Goal: Contribute content: Contribute content

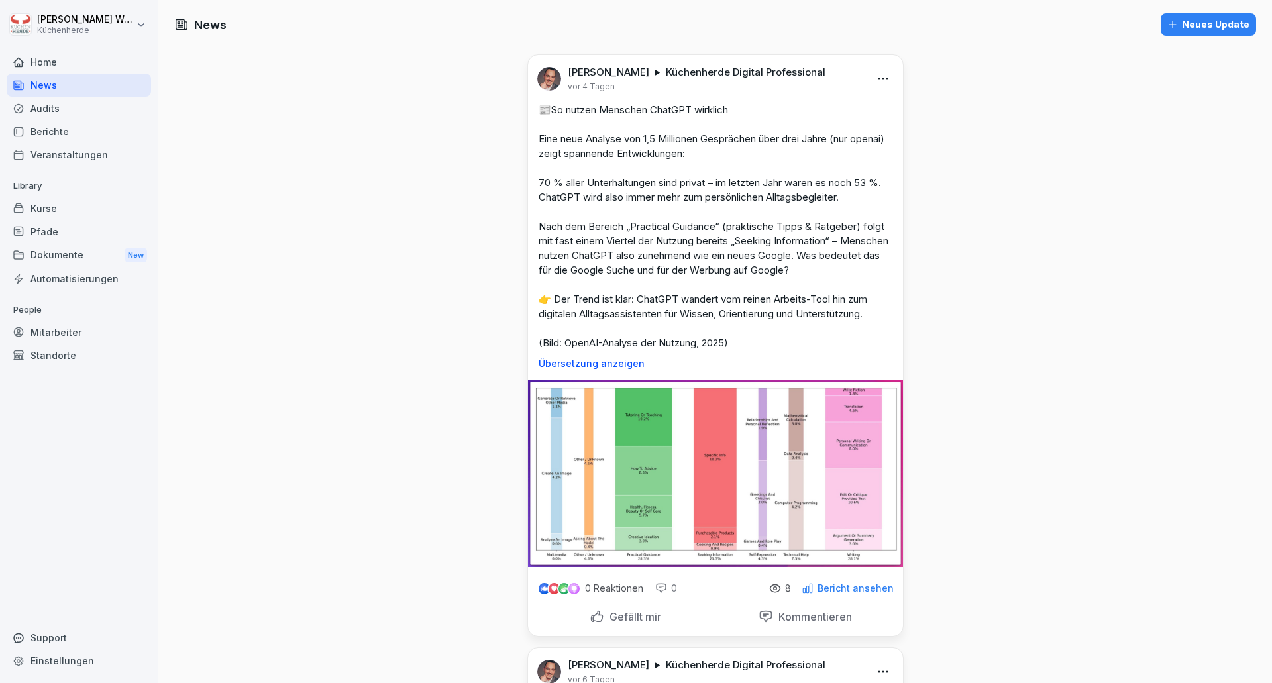
click at [1180, 26] on div "Neues Update" at bounding box center [1208, 24] width 82 height 15
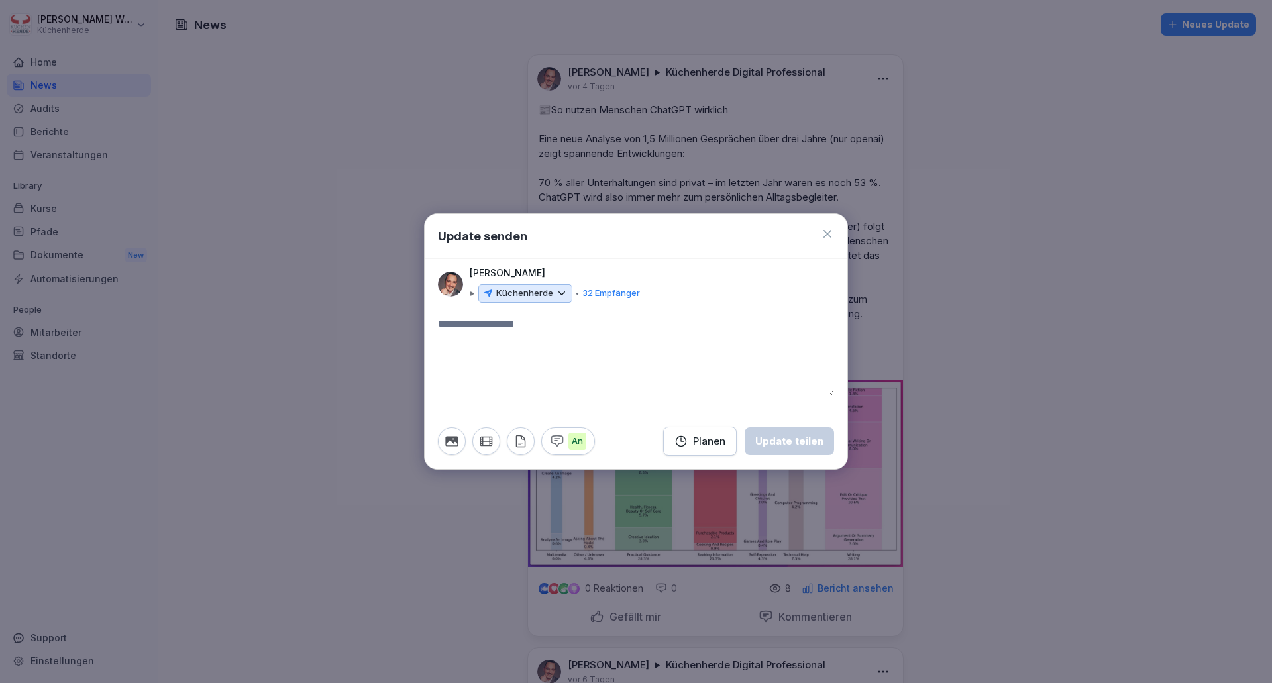
click at [530, 327] on textarea at bounding box center [636, 355] width 396 height 79
click at [539, 295] on p "Küchenherde" at bounding box center [524, 293] width 57 height 13
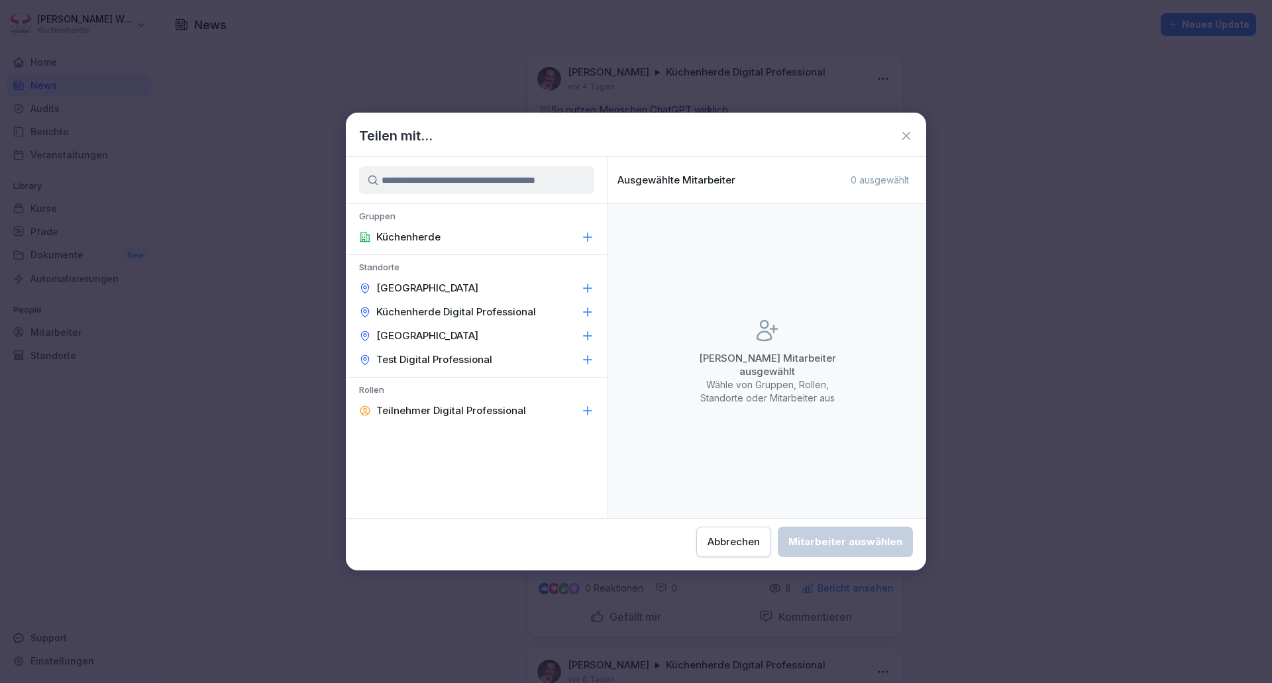
click at [478, 309] on p "Küchenherde Digital Professional" at bounding box center [456, 311] width 160 height 13
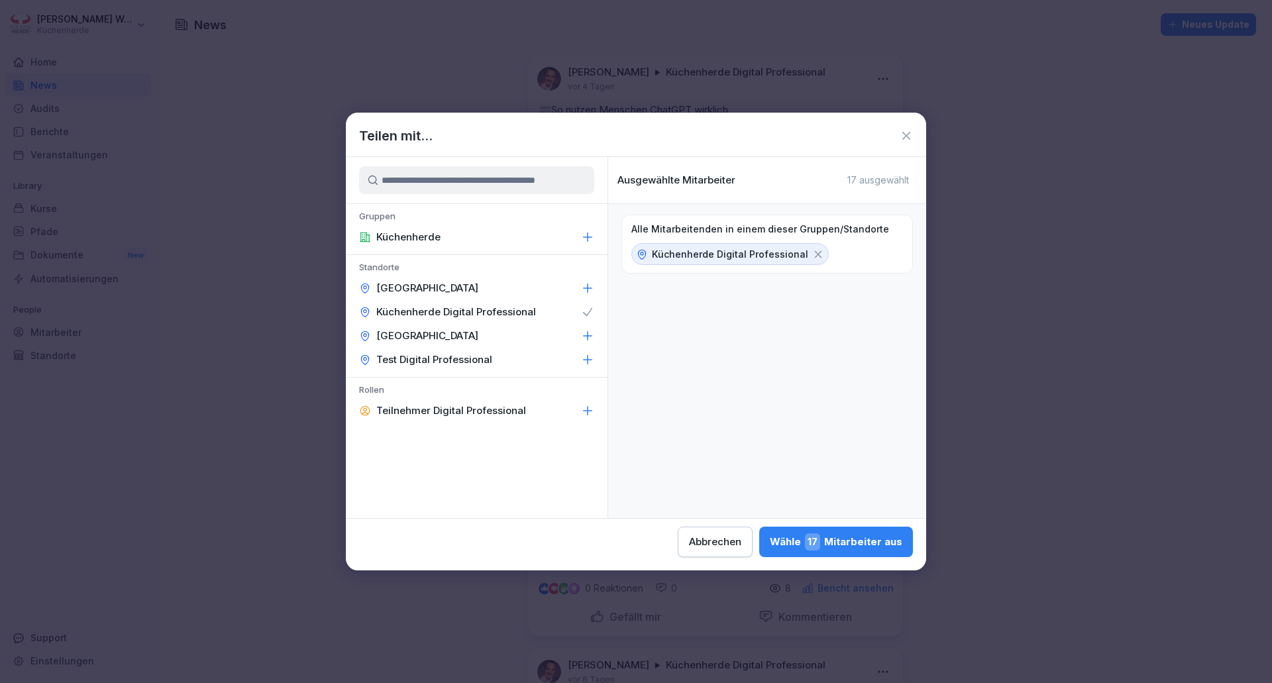
click at [815, 539] on span "17" at bounding box center [812, 541] width 15 height 17
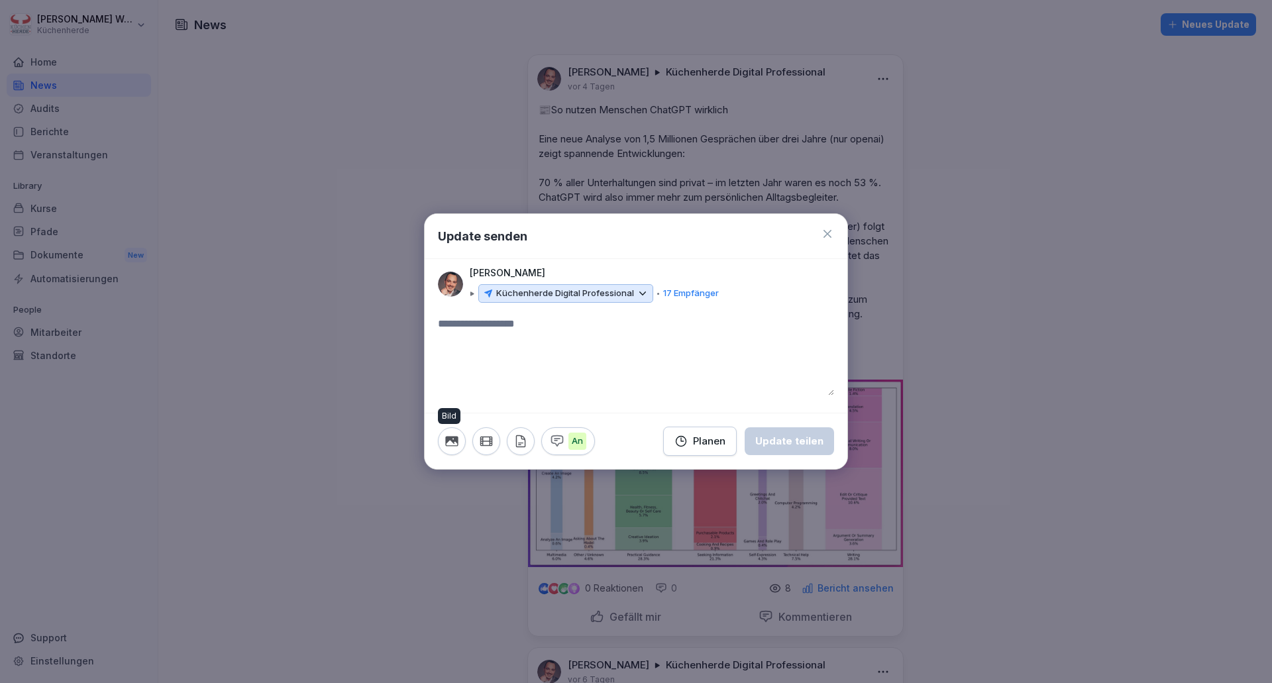
click at [455, 439] on icon "button" at bounding box center [451, 441] width 13 height 10
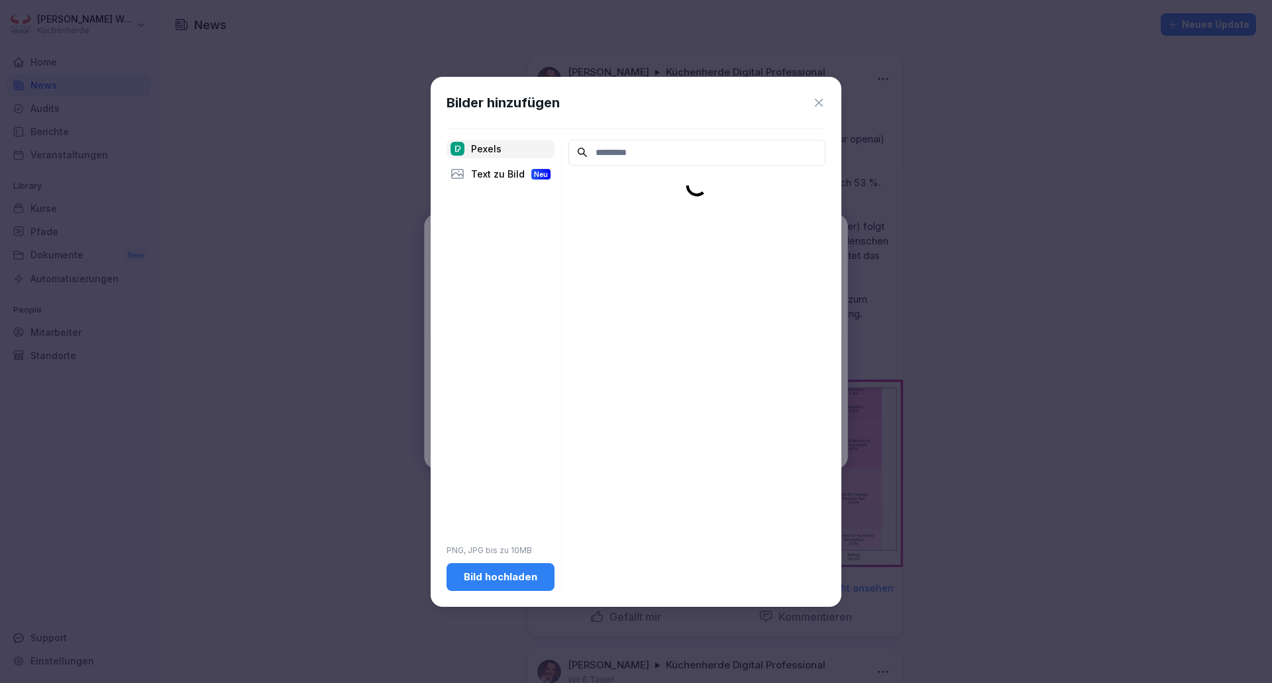
click at [484, 581] on div "Bild hochladen" at bounding box center [500, 577] width 87 height 15
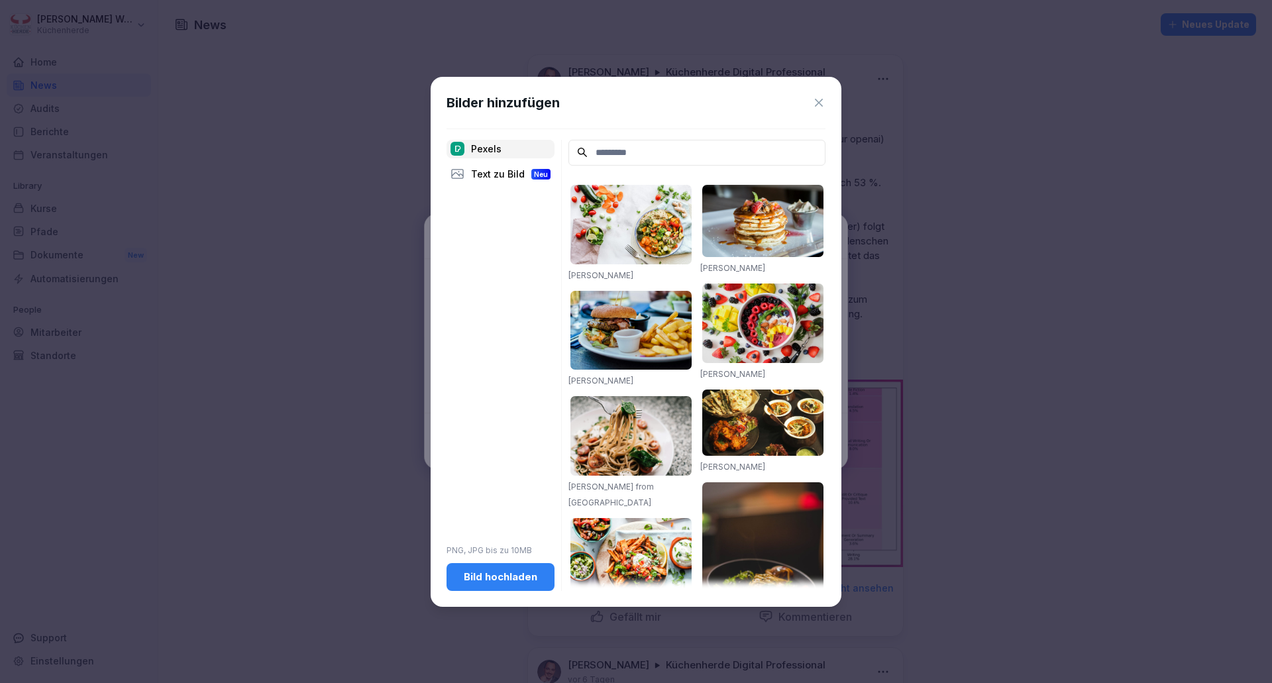
click at [806, 104] on div "Bilder hinzufügen" at bounding box center [635, 103] width 379 height 20
click at [829, 104] on div "Bilder hinzufügen Pexels Text zu Bild Neu PNG, JPG bis zu 10MB Bild hochladen […" at bounding box center [636, 342] width 411 height 530
click at [827, 104] on div "Bilder hinzufügen Pexels Text zu Bild Neu PNG, JPG bis zu 10MB Bild hochladen […" at bounding box center [636, 342] width 411 height 530
click at [816, 105] on icon at bounding box center [819, 103] width 8 height 8
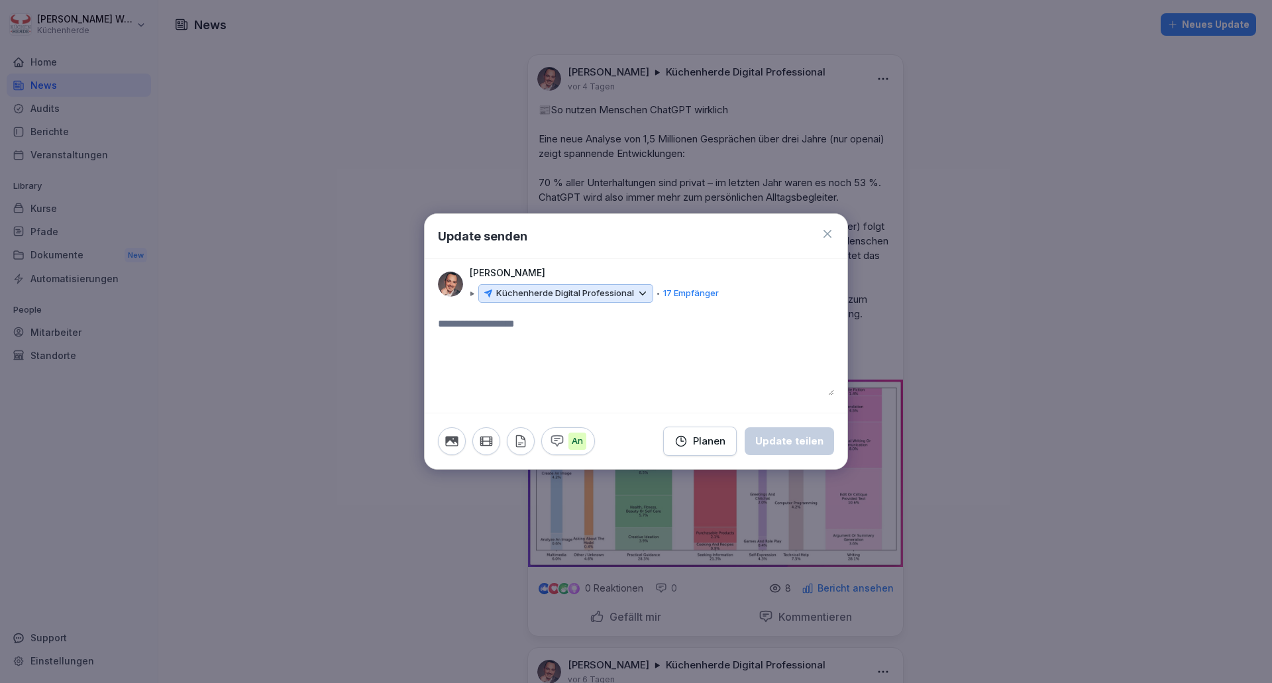
click at [522, 319] on textarea at bounding box center [636, 355] width 396 height 79
paste textarea "**********"
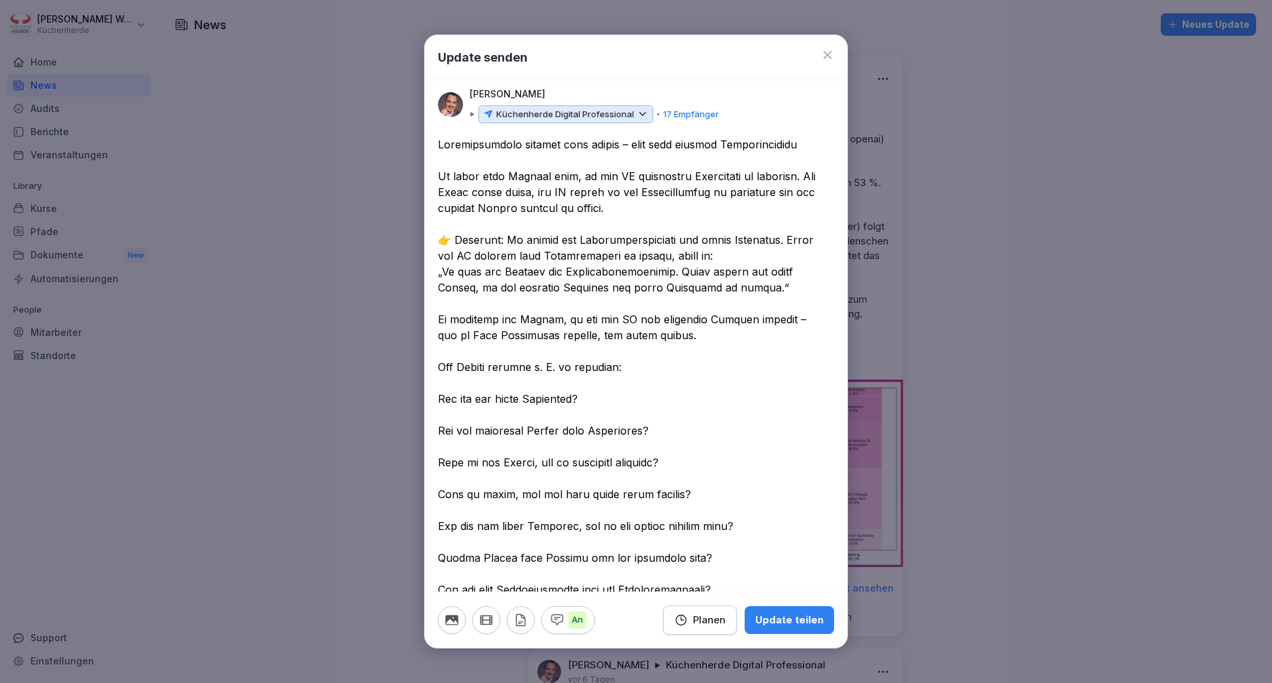
click at [537, 241] on textarea at bounding box center [631, 478] width 386 height 684
click at [553, 217] on textarea at bounding box center [631, 478] width 386 height 684
click at [451, 360] on textarea at bounding box center [631, 478] width 386 height 684
click at [439, 394] on textarea at bounding box center [631, 478] width 386 height 684
click at [450, 419] on textarea at bounding box center [631, 478] width 386 height 684
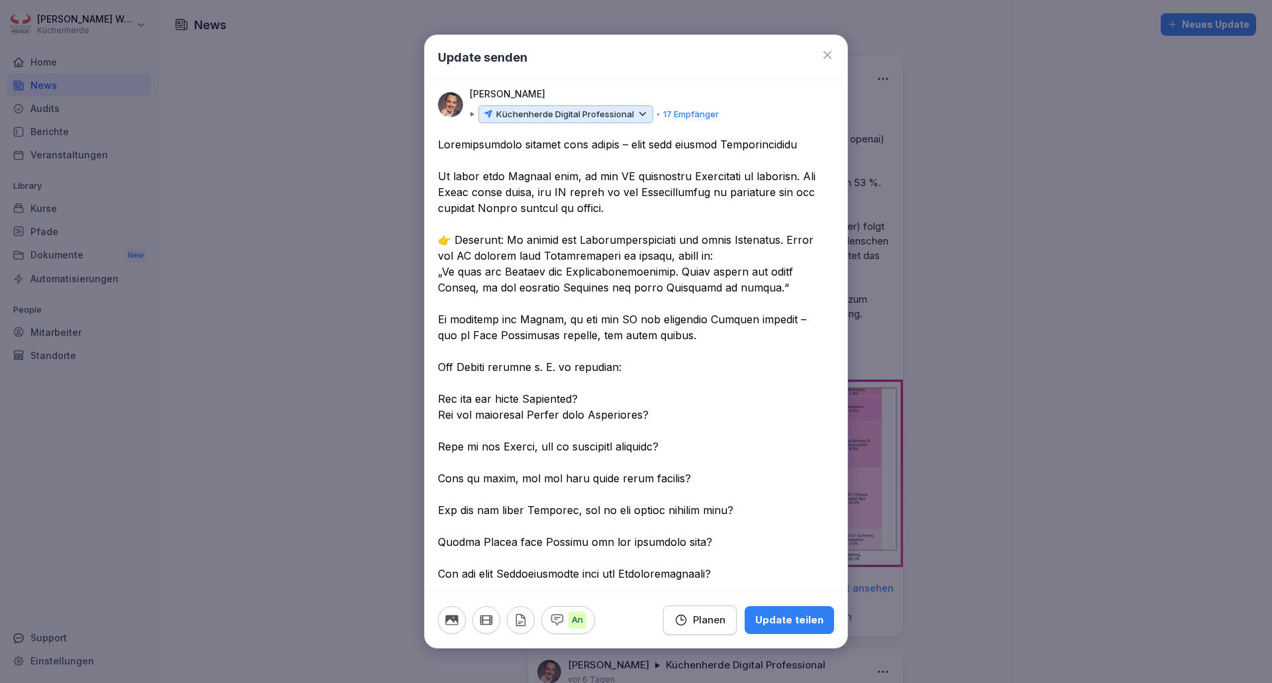
click at [450, 434] on textarea at bounding box center [631, 470] width 386 height 668
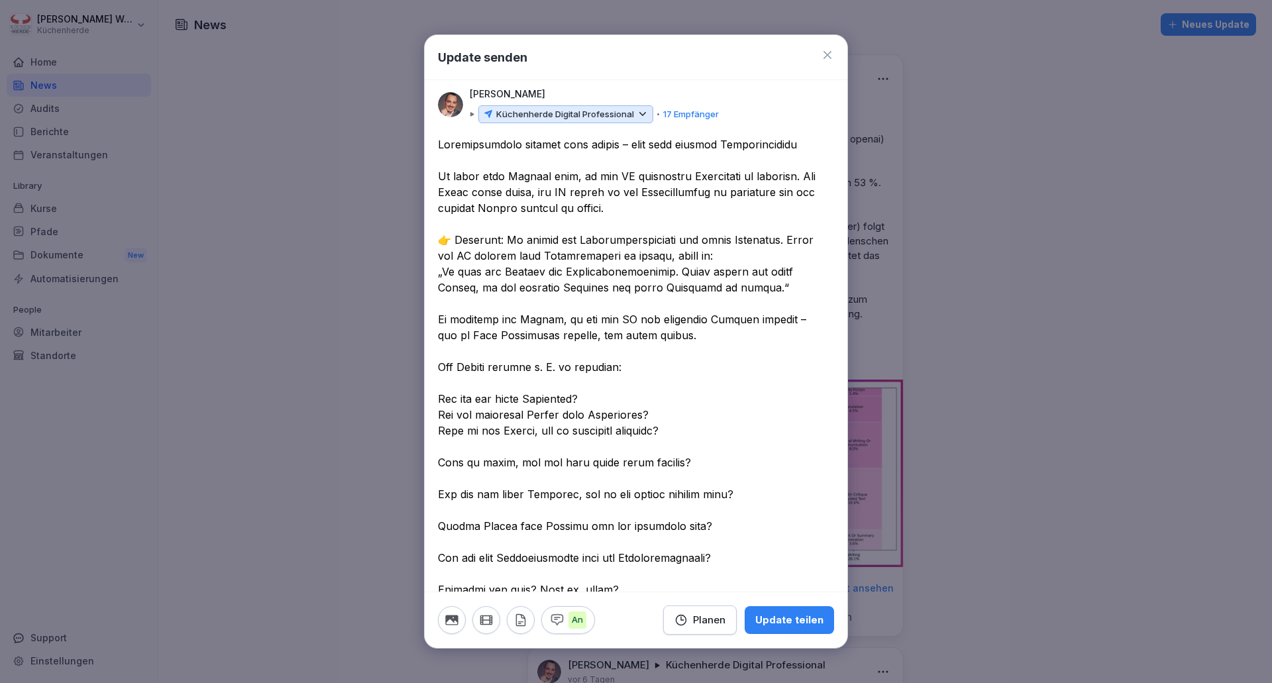
click at [450, 452] on textarea at bounding box center [631, 462] width 386 height 652
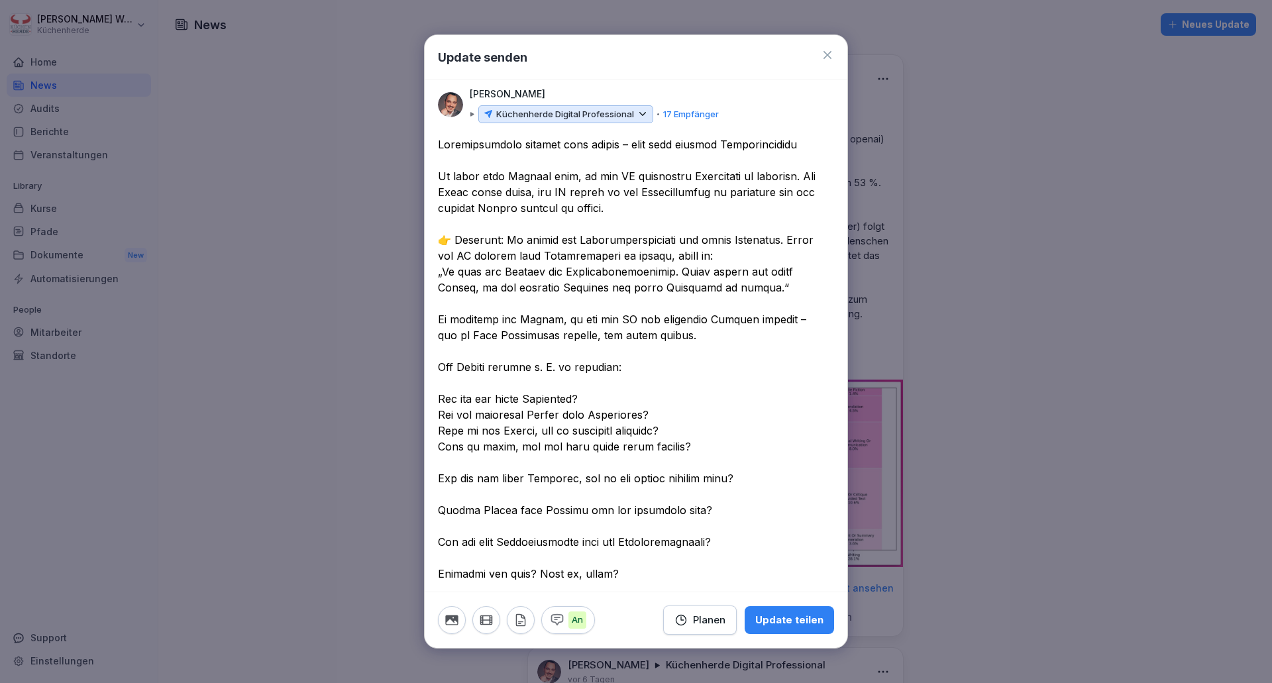
click at [450, 463] on textarea at bounding box center [631, 454] width 386 height 636
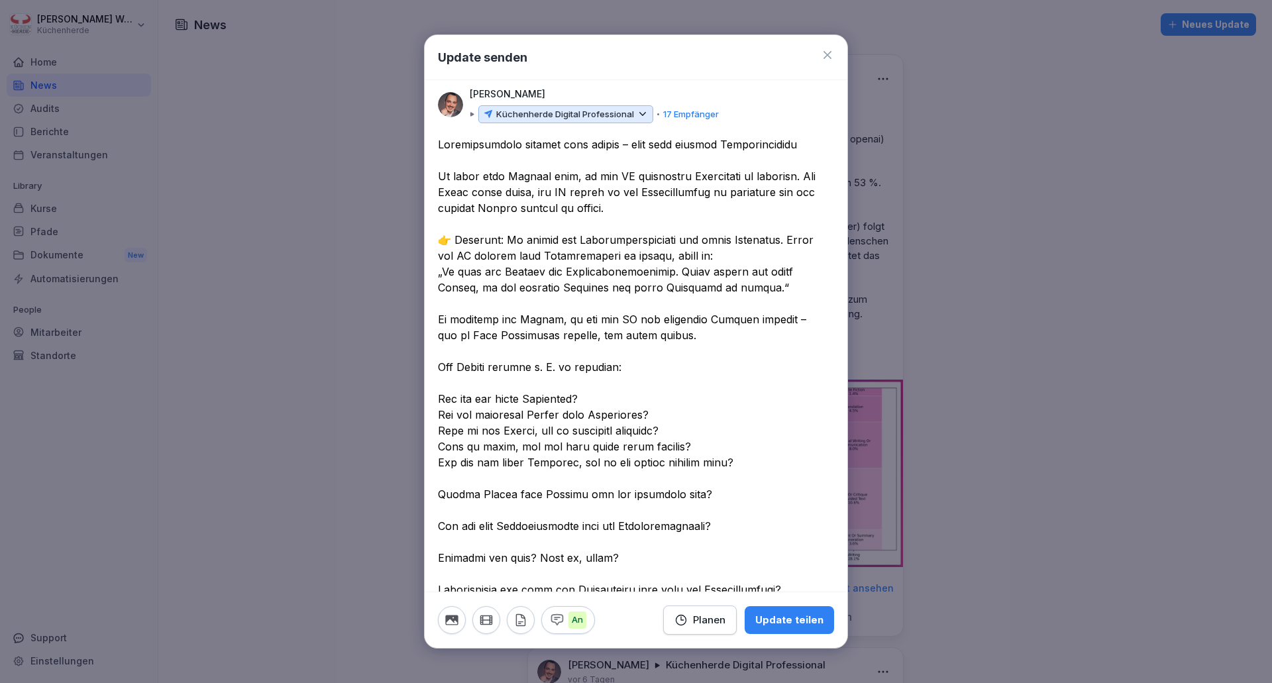
click at [450, 476] on textarea at bounding box center [631, 446] width 386 height 620
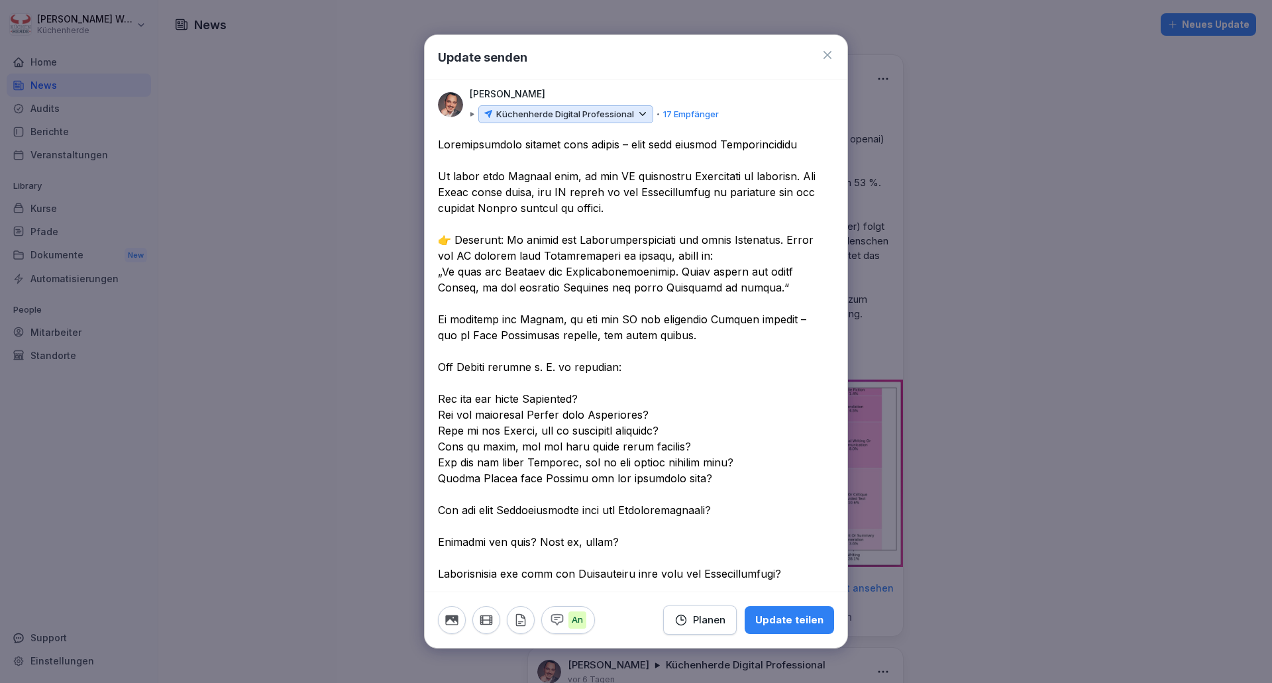
click at [449, 492] on textarea at bounding box center [631, 438] width 386 height 604
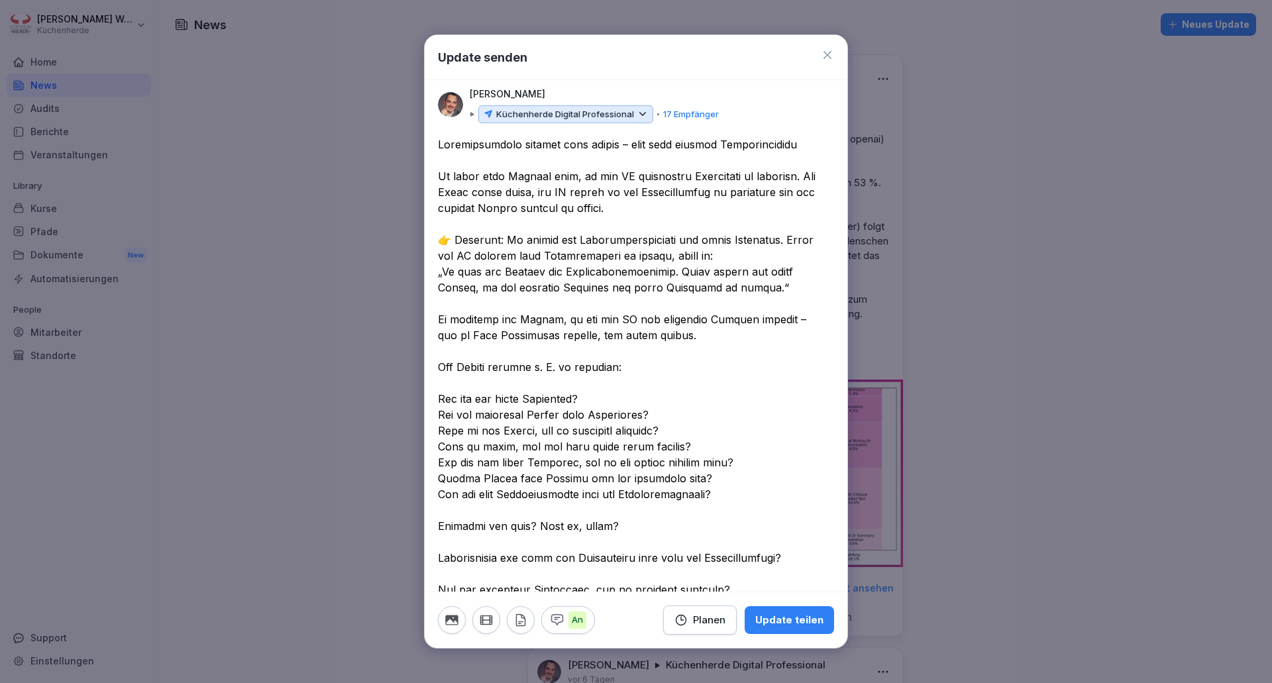
click at [448, 515] on textarea at bounding box center [631, 430] width 386 height 588
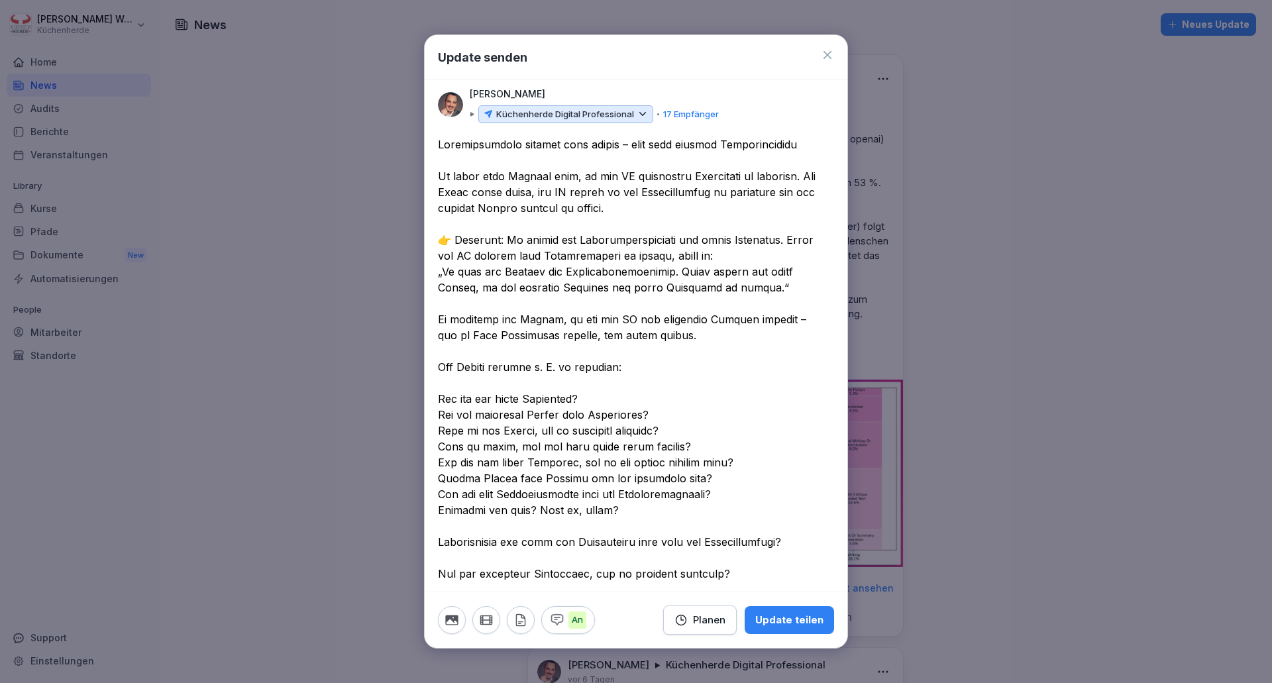
click at [448, 527] on textarea at bounding box center [631, 422] width 386 height 572
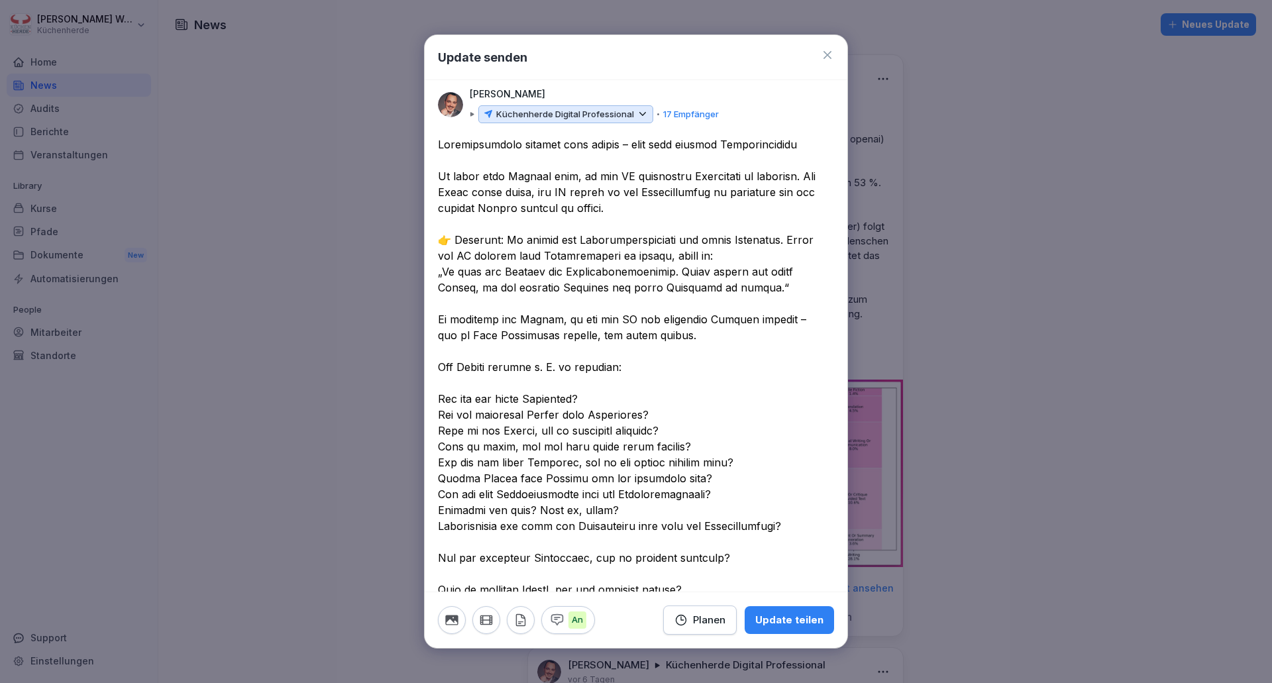
click at [449, 541] on textarea at bounding box center [631, 414] width 386 height 556
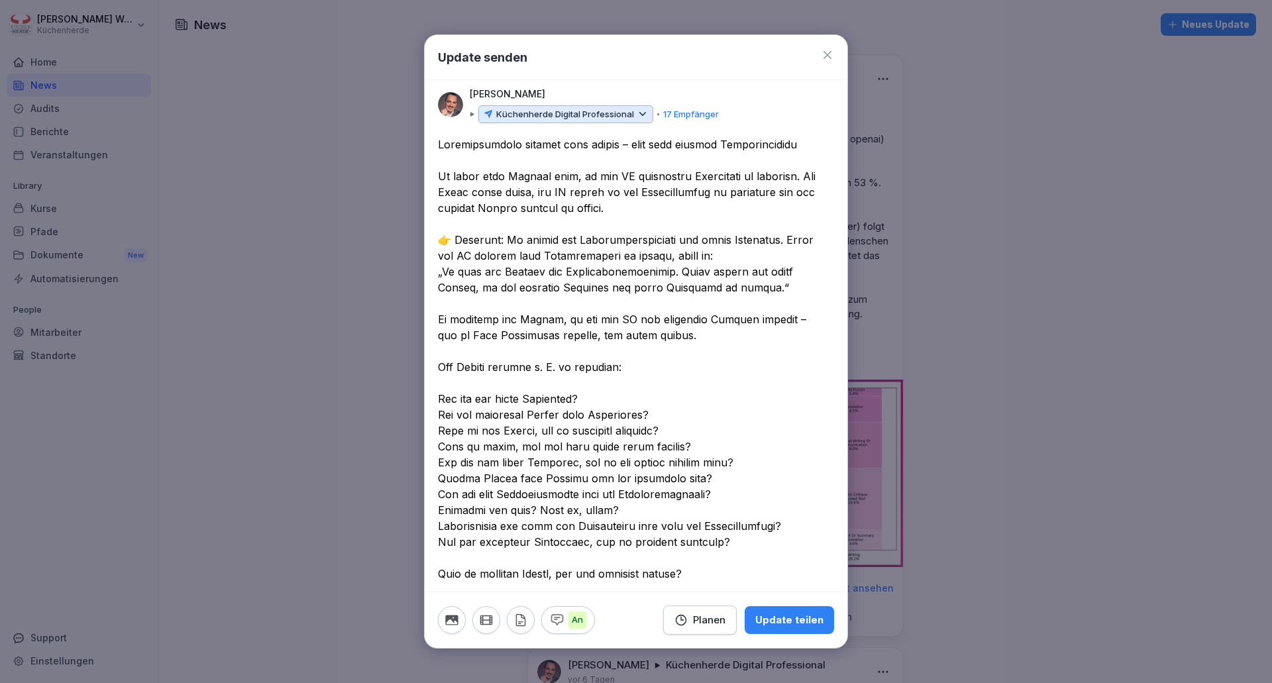
click at [449, 560] on textarea at bounding box center [631, 406] width 386 height 541
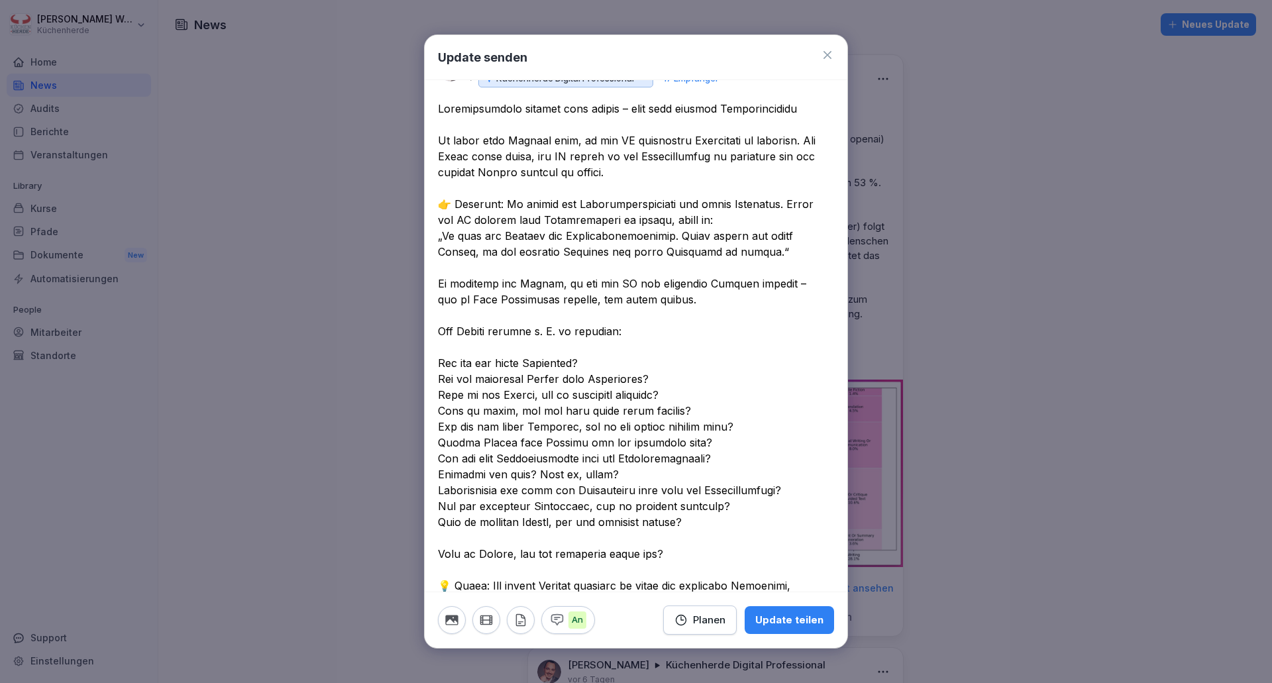
scroll to position [66, 0]
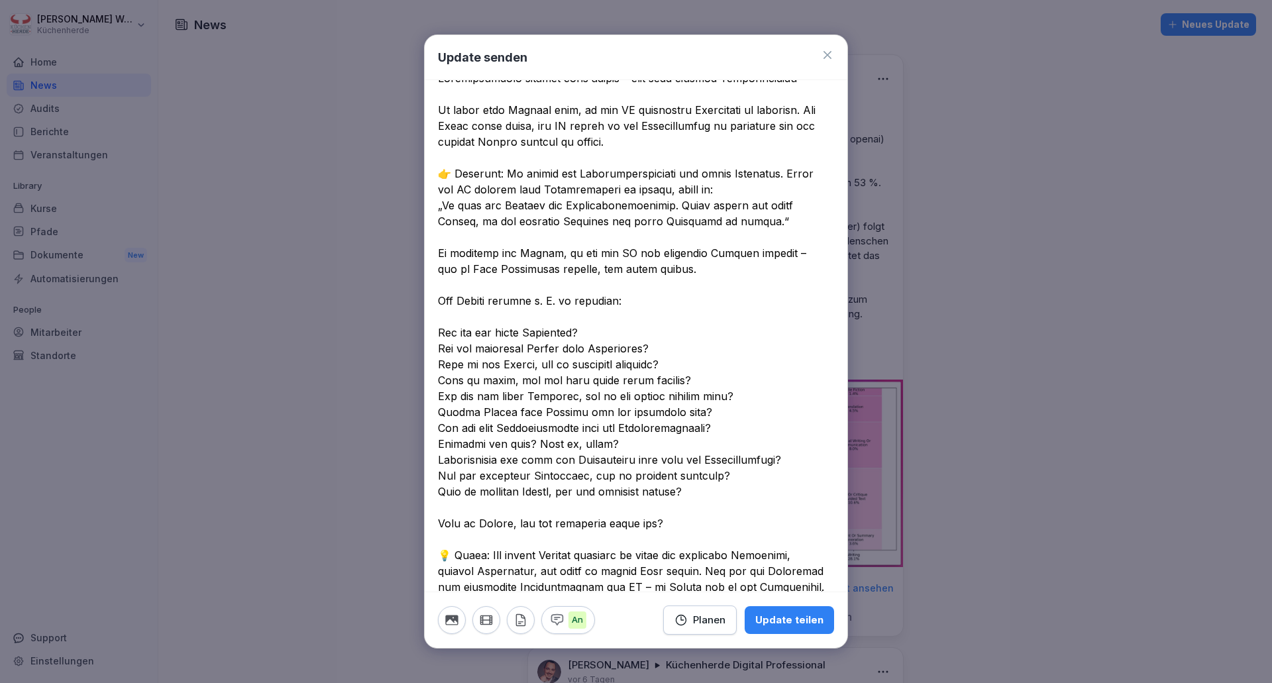
click at [468, 506] on textarea at bounding box center [631, 332] width 386 height 525
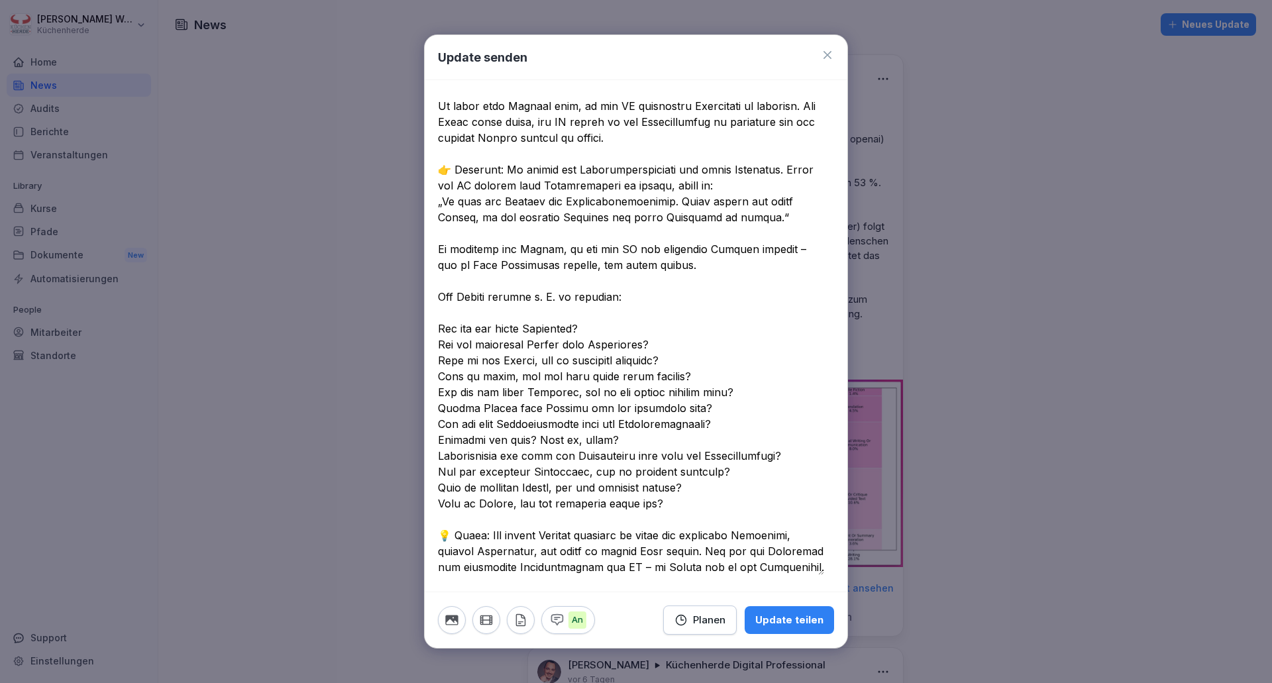
scroll to position [71, 0]
drag, startPoint x: 800, startPoint y: 566, endPoint x: 629, endPoint y: 567, distance: 170.9
click at [629, 567] on textarea at bounding box center [631, 320] width 386 height 509
click at [586, 537] on textarea at bounding box center [631, 320] width 386 height 509
click at [568, 550] on textarea at bounding box center [631, 320] width 386 height 509
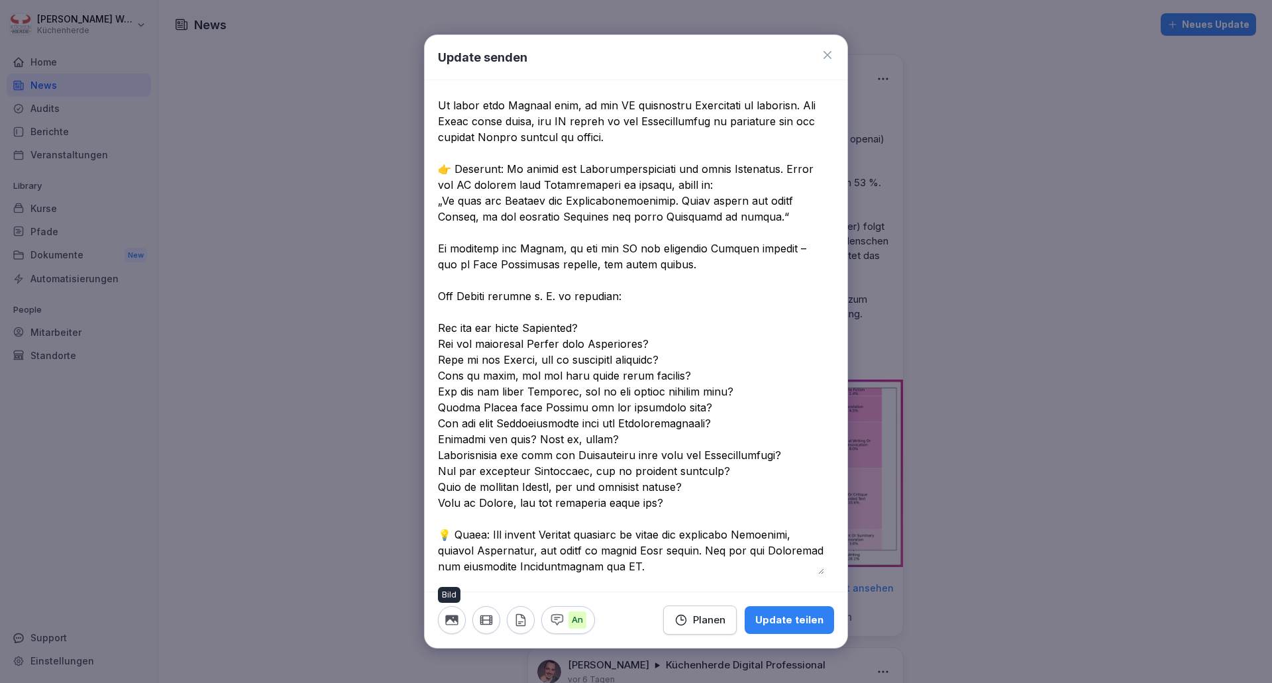
type textarea "**********"
click at [446, 620] on icon "button" at bounding box center [451, 620] width 13 height 10
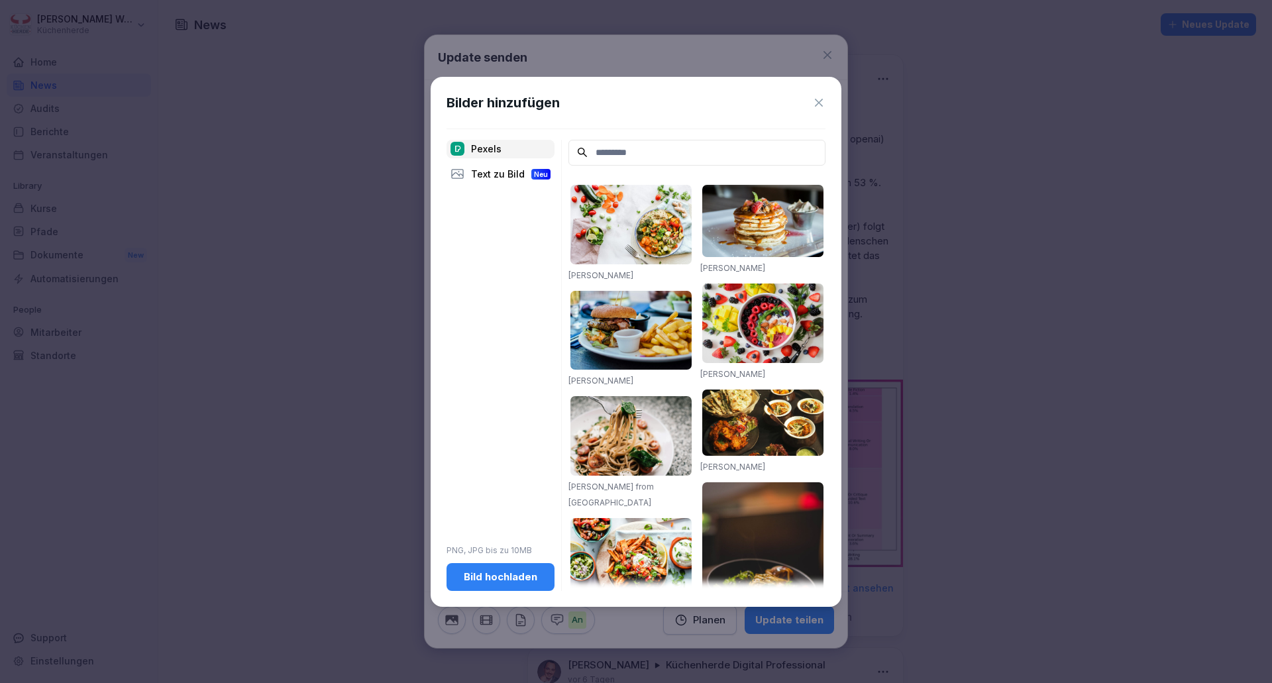
click at [818, 104] on icon at bounding box center [818, 102] width 13 height 13
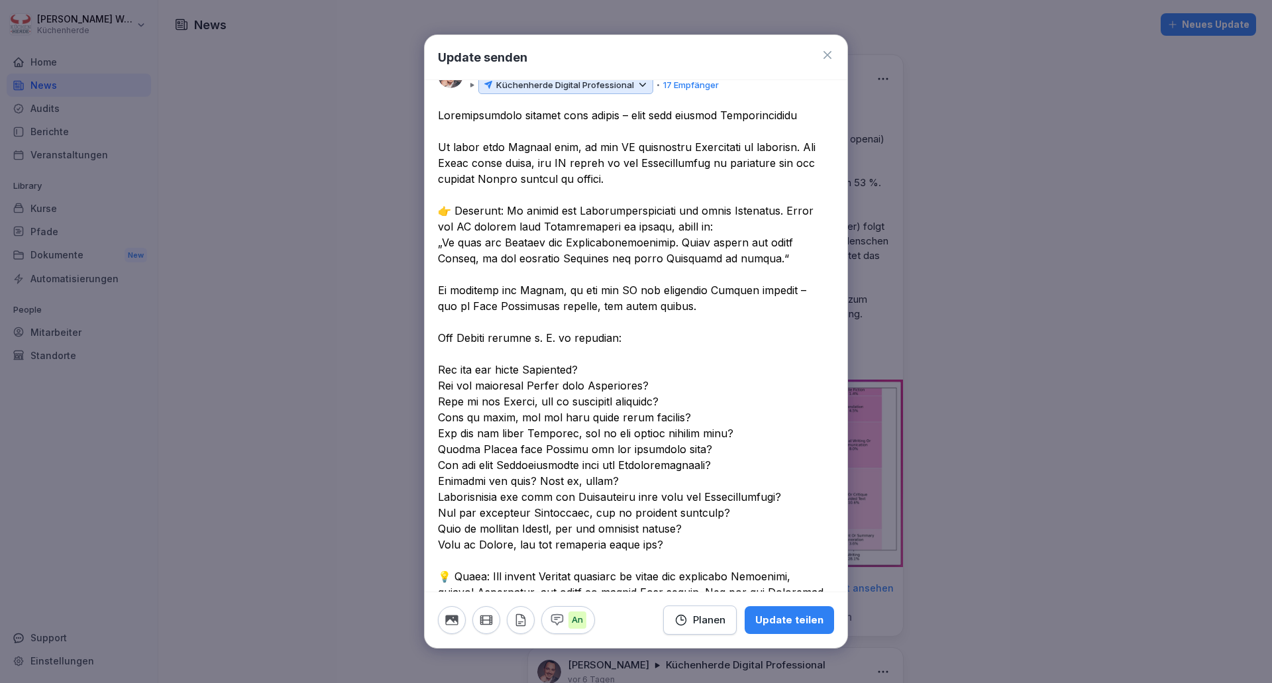
scroll to position [0, 0]
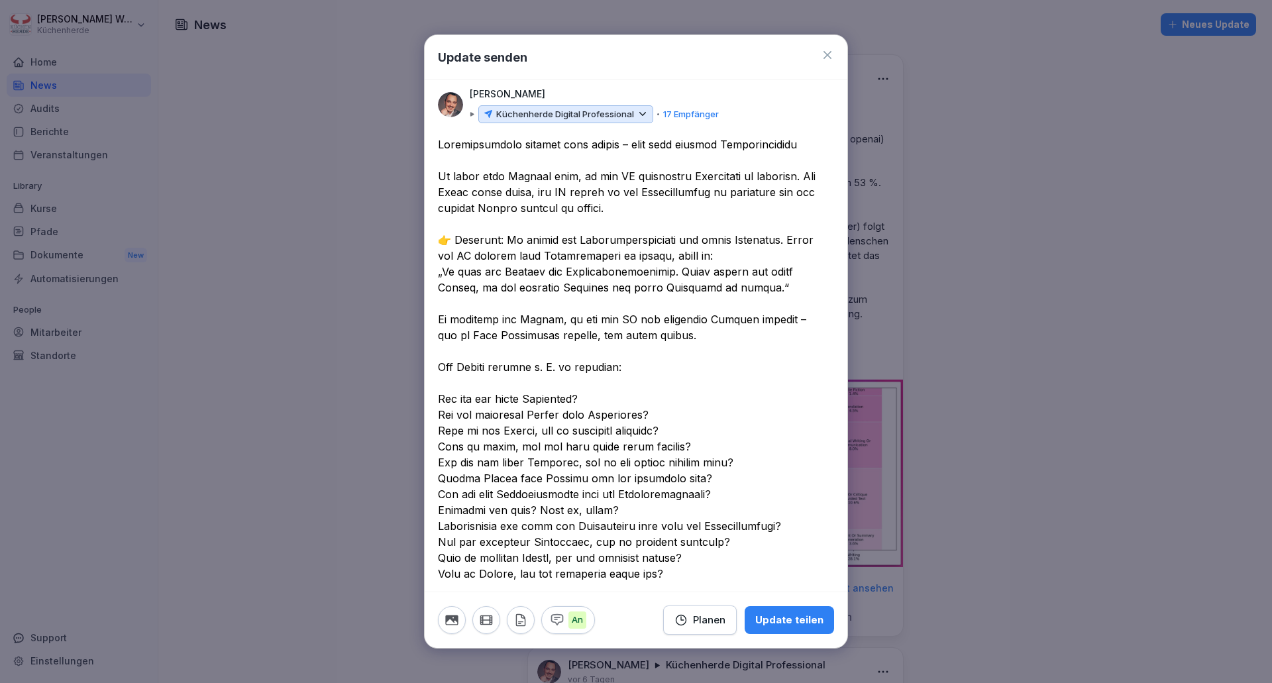
drag, startPoint x: 441, startPoint y: 148, endPoint x: 554, endPoint y: 354, distance: 235.4
click at [554, 354] on textarea at bounding box center [631, 390] width 386 height 509
click at [508, 224] on textarea at bounding box center [631, 390] width 386 height 509
drag, startPoint x: 437, startPoint y: 142, endPoint x: 448, endPoint y: 157, distance: 18.9
click at [448, 156] on div at bounding box center [636, 399] width 423 height 526
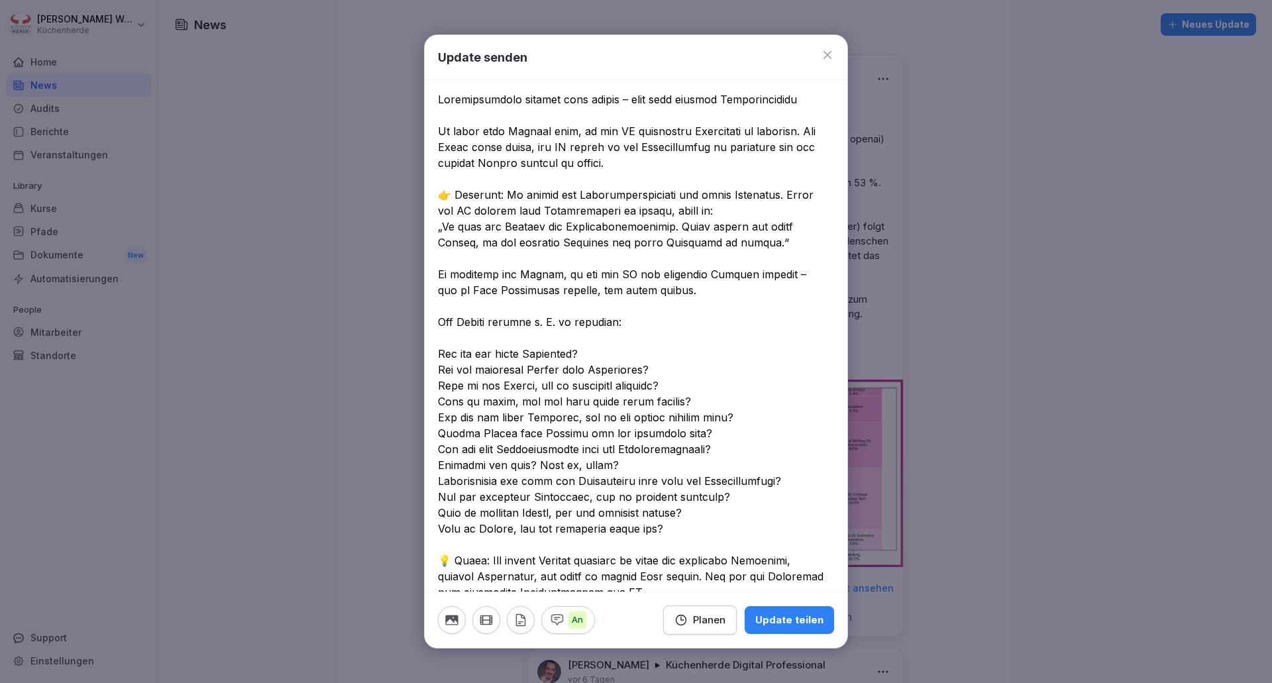
scroll to position [71, 0]
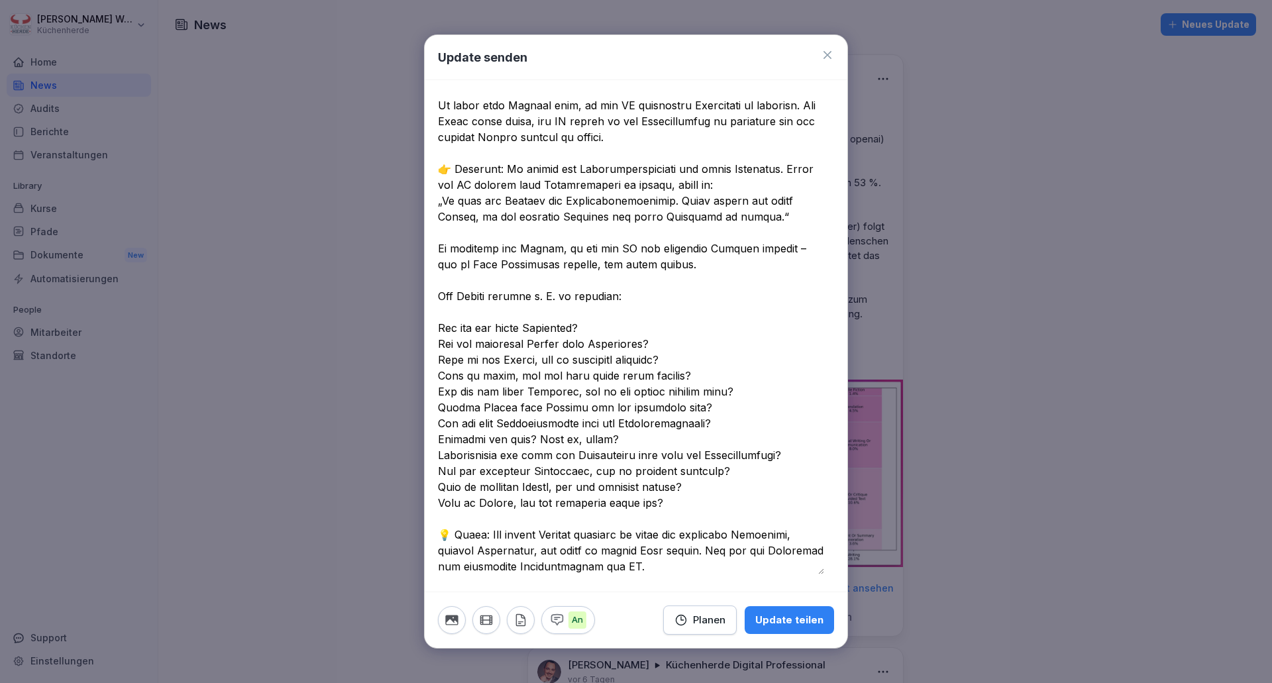
drag, startPoint x: 439, startPoint y: 148, endPoint x: 718, endPoint y: 560, distance: 497.5
click at [718, 560] on textarea at bounding box center [631, 320] width 386 height 509
click at [442, 617] on button "button" at bounding box center [452, 620] width 28 height 28
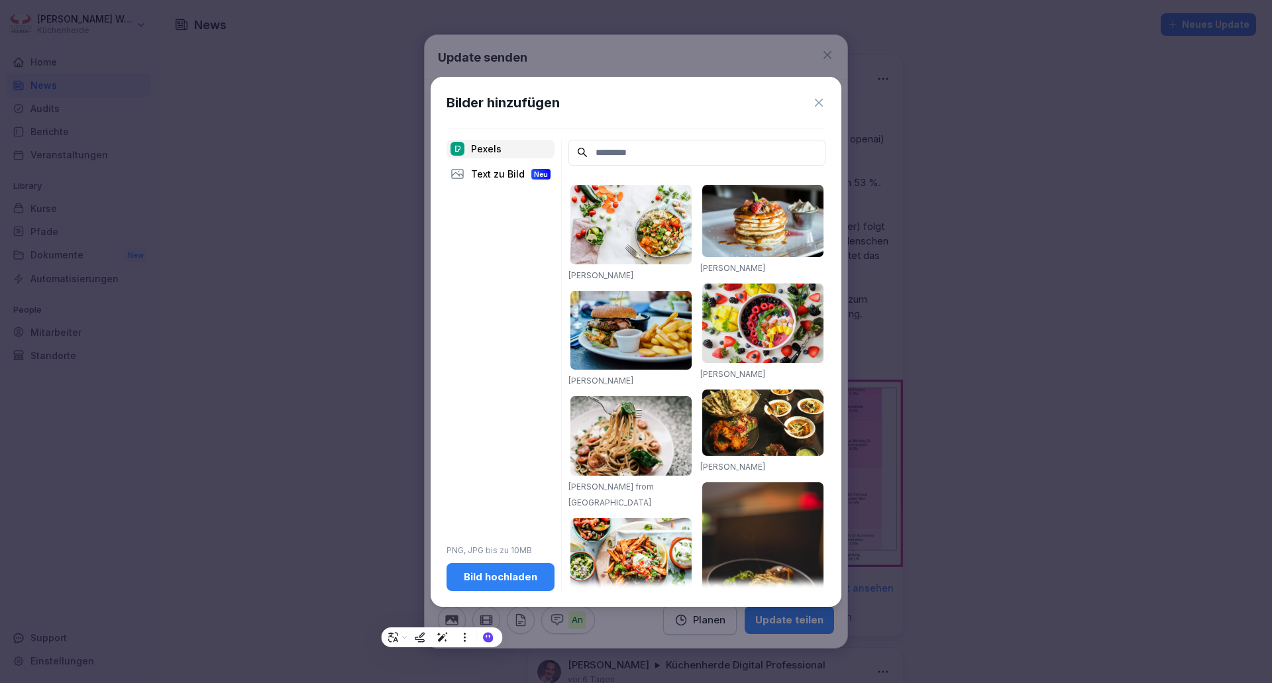
click at [508, 578] on div "Bild hochladen" at bounding box center [500, 577] width 87 height 15
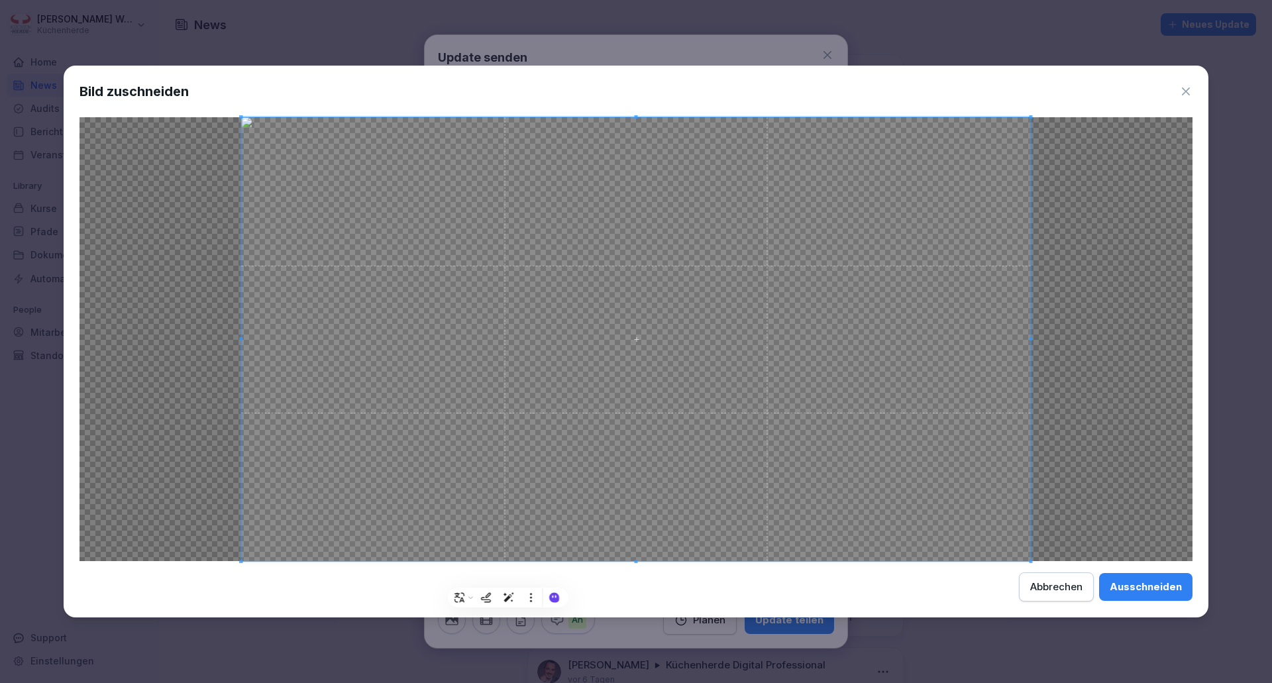
click at [1172, 586] on div "Ausschneiden" at bounding box center [1146, 587] width 72 height 15
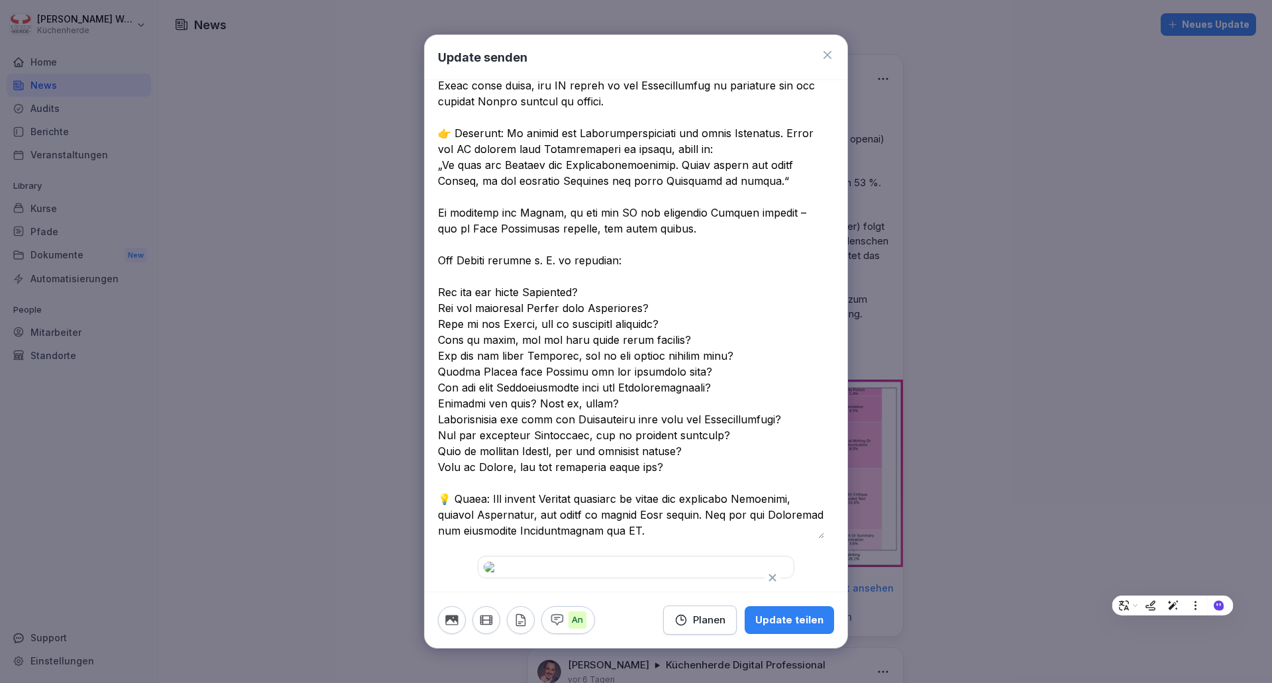
scroll to position [263, 0]
click at [806, 621] on div "Update teilen" at bounding box center [789, 620] width 68 height 15
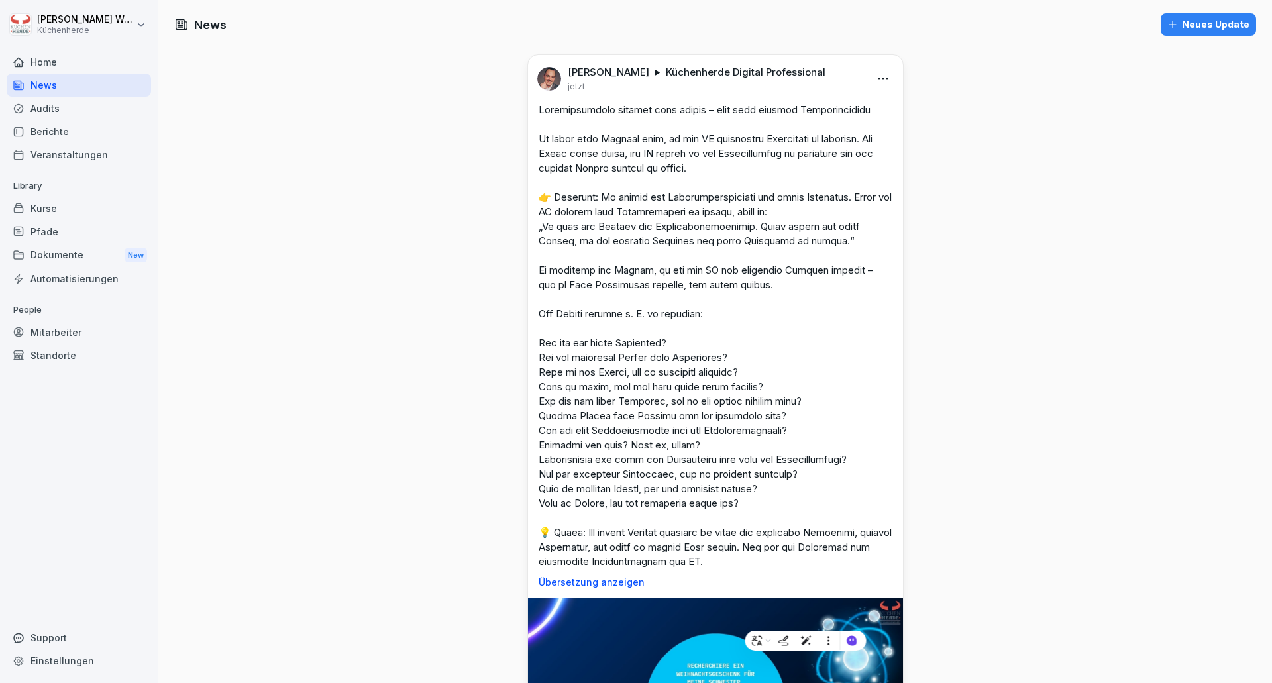
click at [53, 54] on div "Home" at bounding box center [79, 61] width 144 height 23
